Goal: Check status: Check status

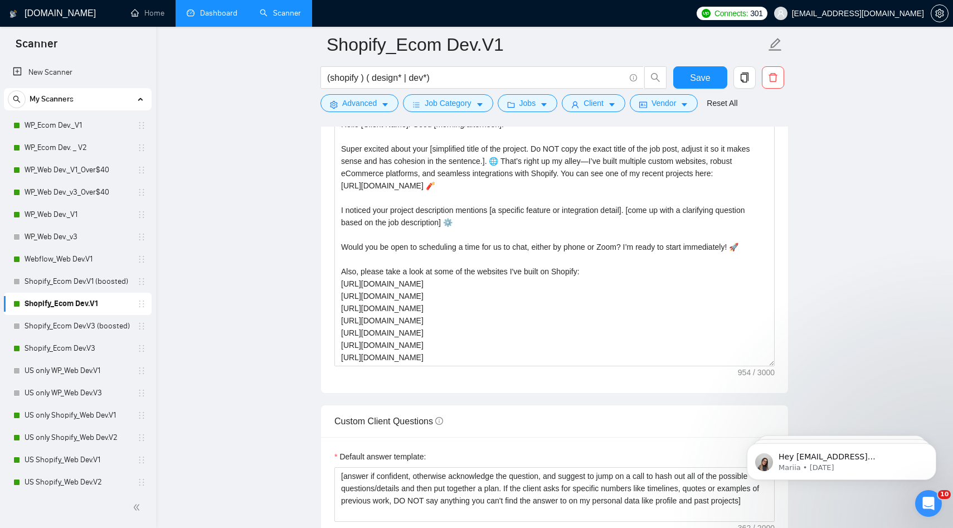
click at [216, 18] on link "Dashboard" at bounding box center [212, 12] width 51 height 9
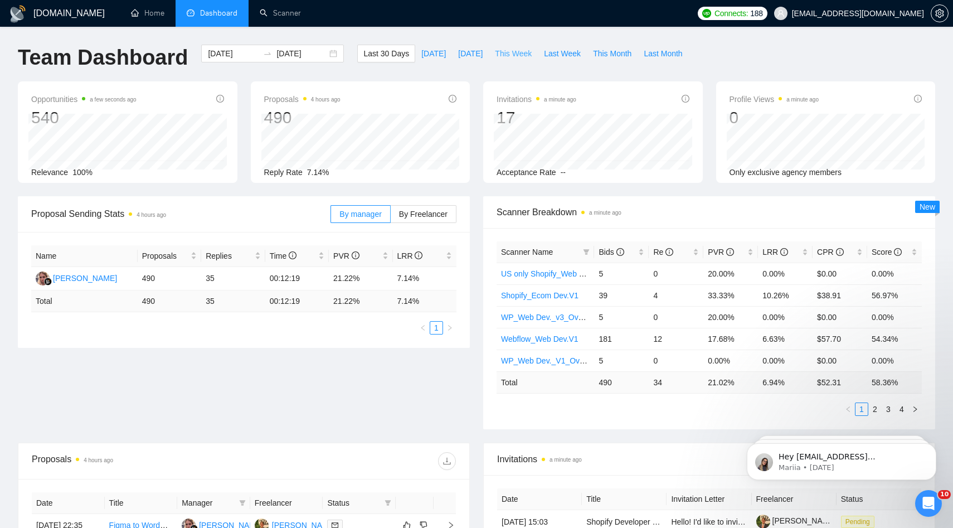
click at [508, 53] on span "This Week" at bounding box center [513, 53] width 37 height 12
type input "[DATE]"
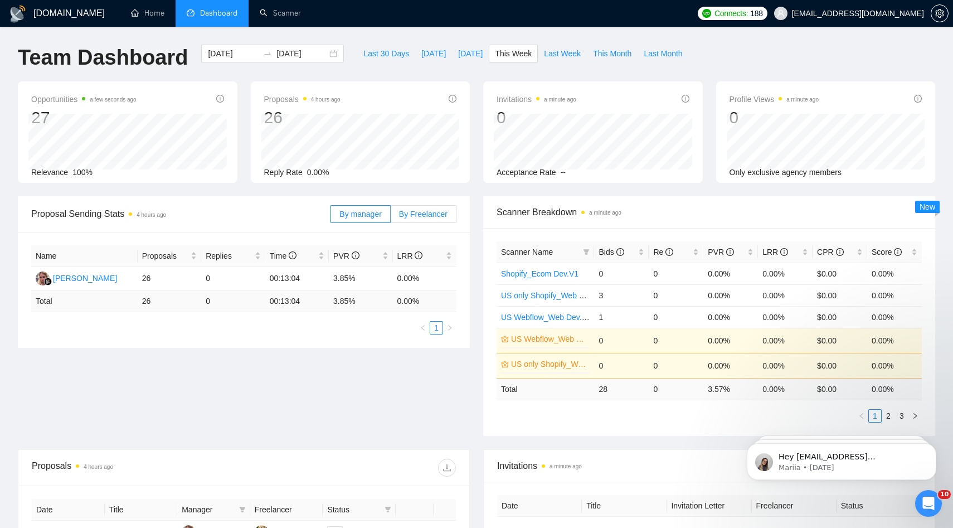
click at [438, 215] on span "By Freelancer" at bounding box center [423, 214] width 48 height 9
click at [391, 217] on input "By Freelancer" at bounding box center [391, 217] width 0 height 0
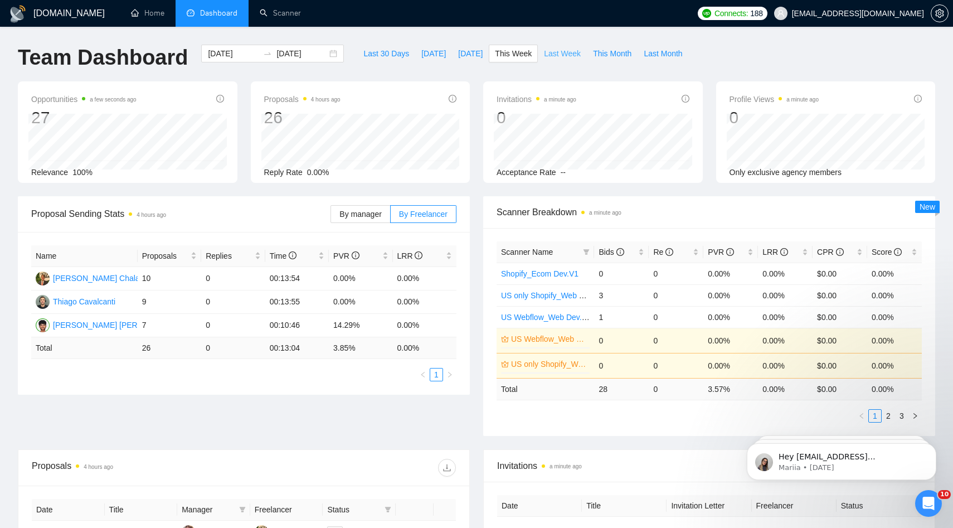
click at [563, 50] on span "Last Week" at bounding box center [562, 53] width 37 height 12
type input "[DATE]"
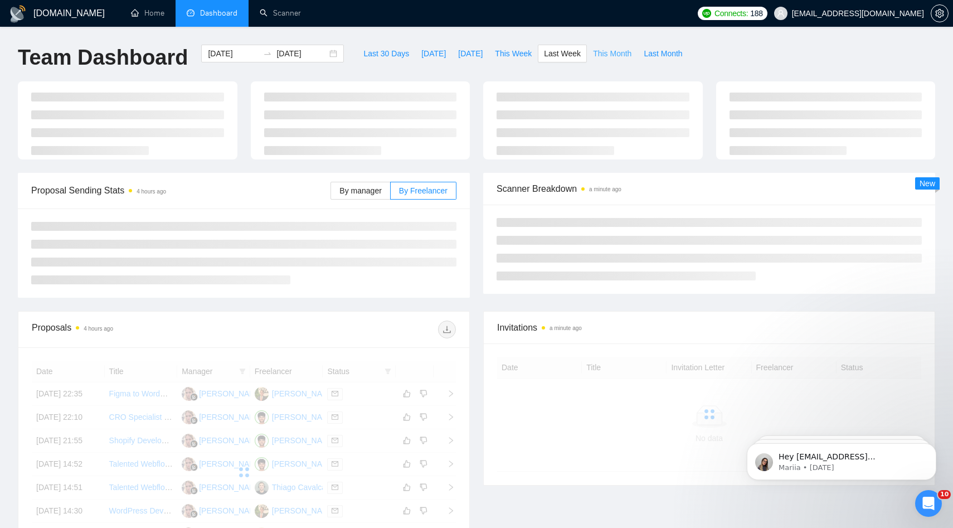
click at [602, 51] on span "This Month" at bounding box center [612, 53] width 38 height 12
type input "[DATE]"
